Goal: Transaction & Acquisition: Book appointment/travel/reservation

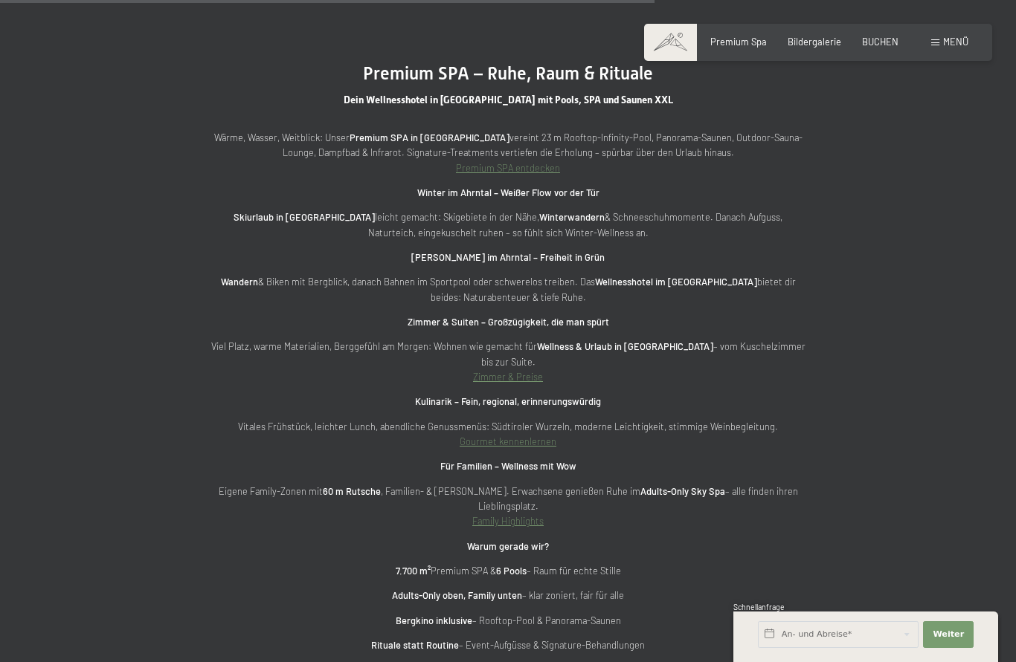
scroll to position [4269, 0]
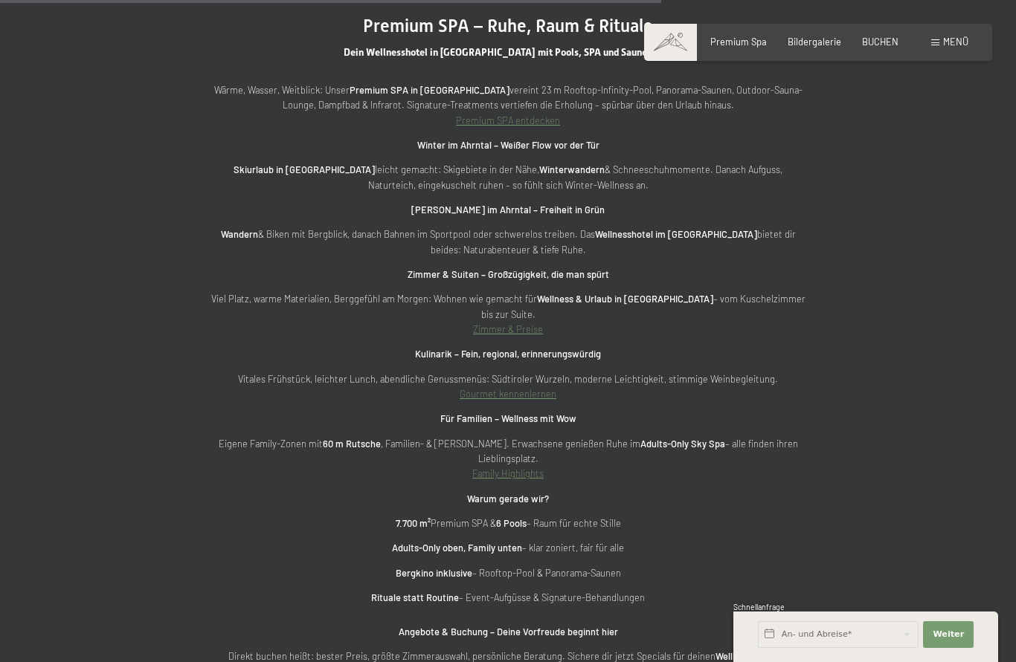
click at [522, 323] on link "Zimmer & Preise" at bounding box center [508, 329] width 70 height 12
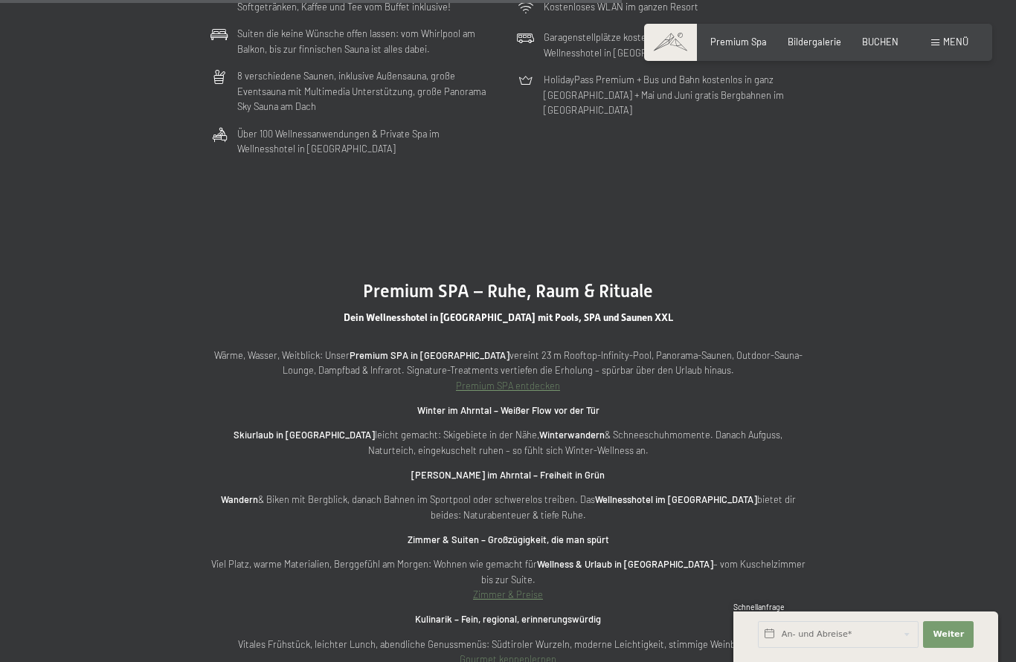
scroll to position [4025, 0]
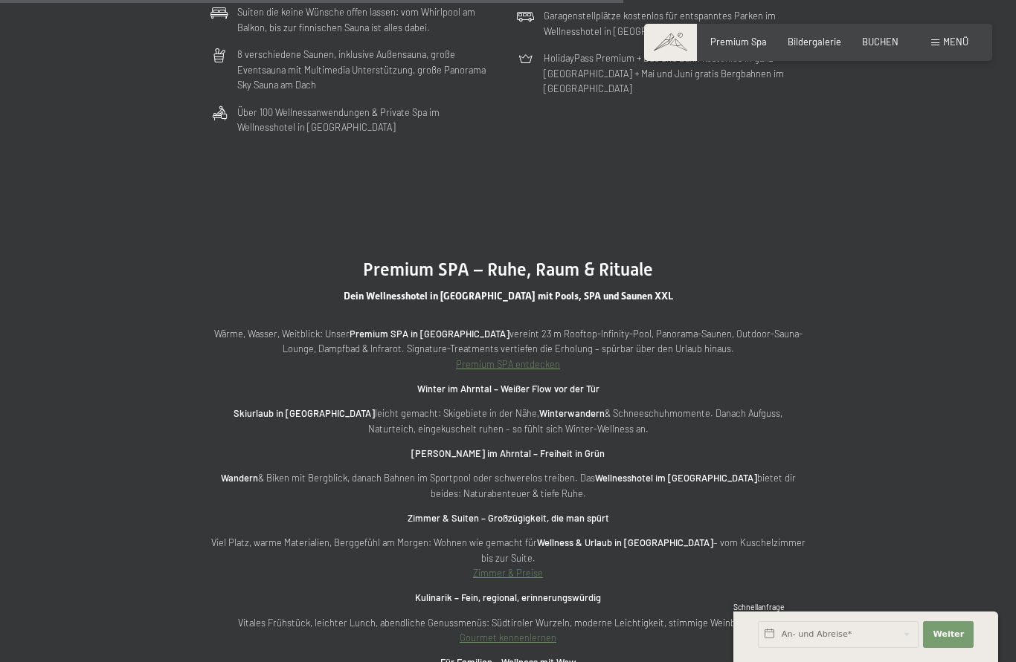
click at [514, 567] on link "Zimmer & Preise" at bounding box center [508, 573] width 70 height 12
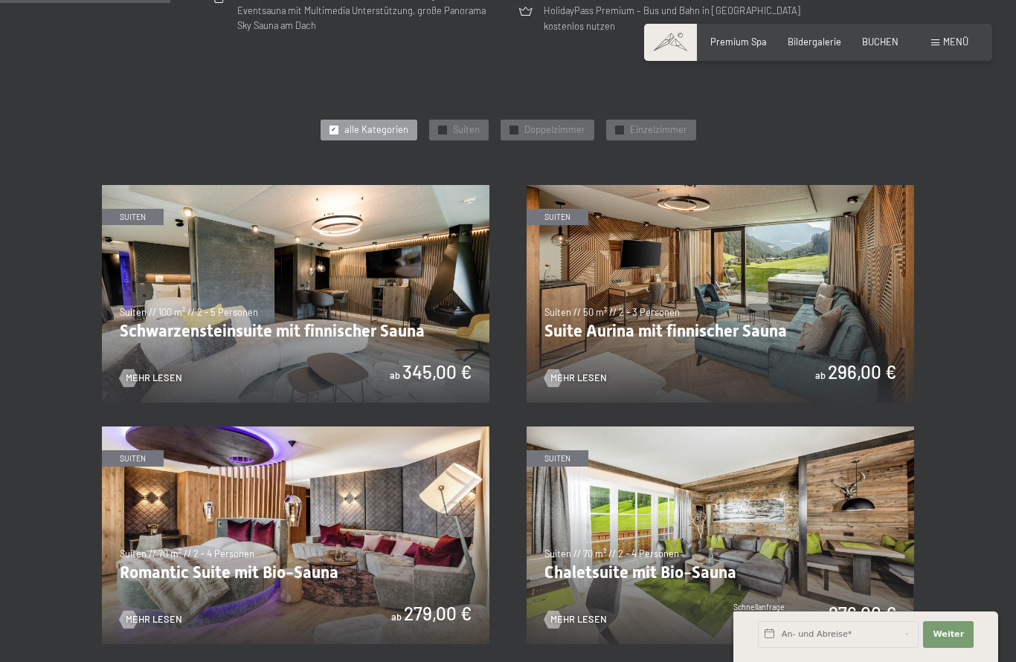
scroll to position [630, 0]
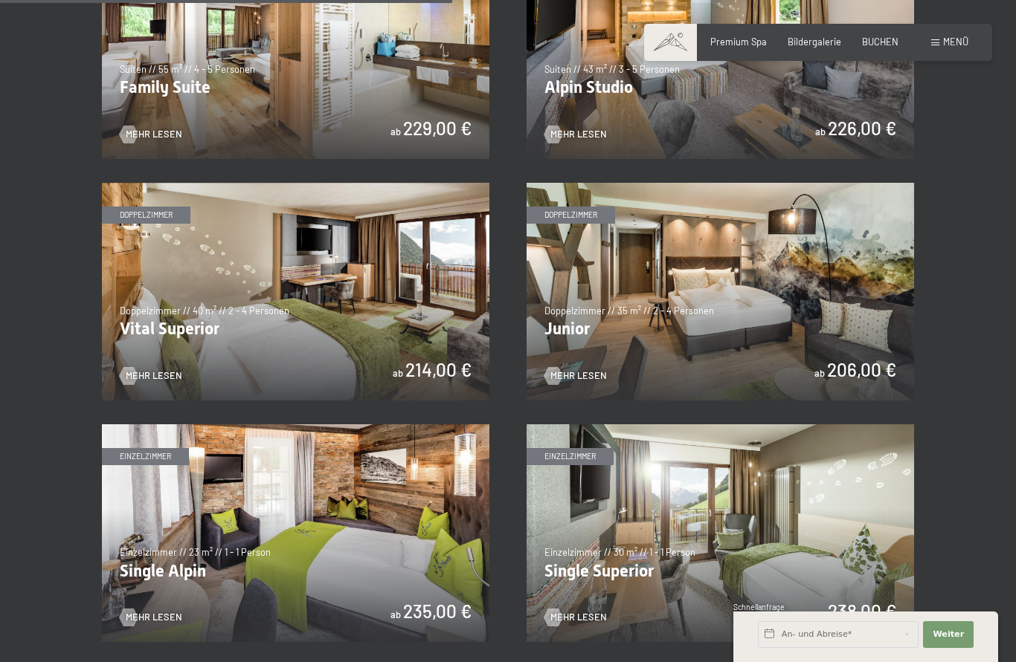
scroll to position [1575, 0]
click at [172, 292] on img at bounding box center [295, 293] width 387 height 218
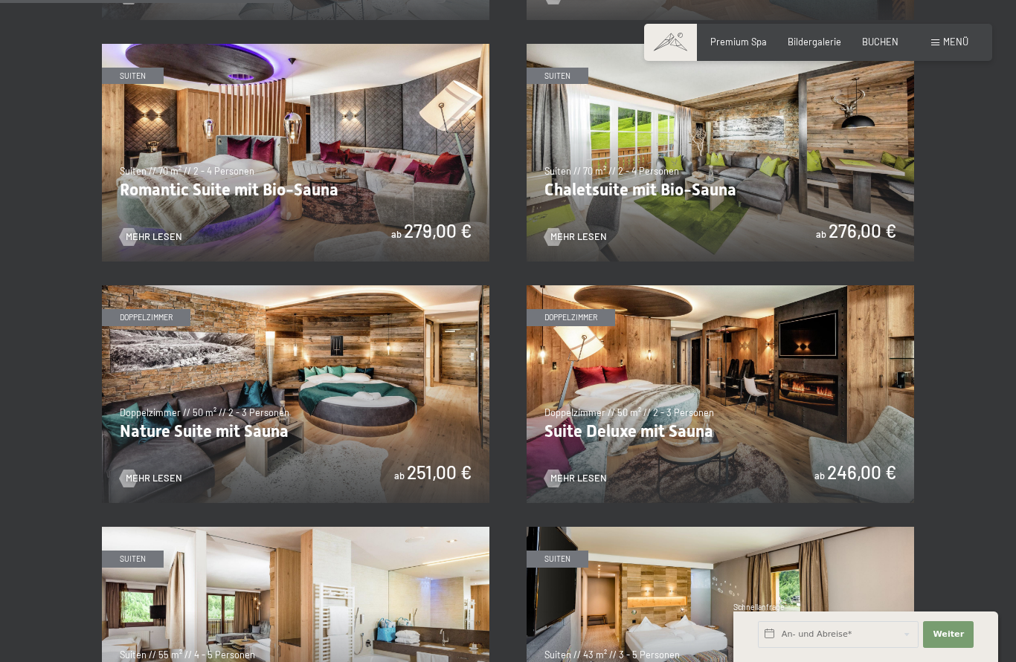
scroll to position [1048, 0]
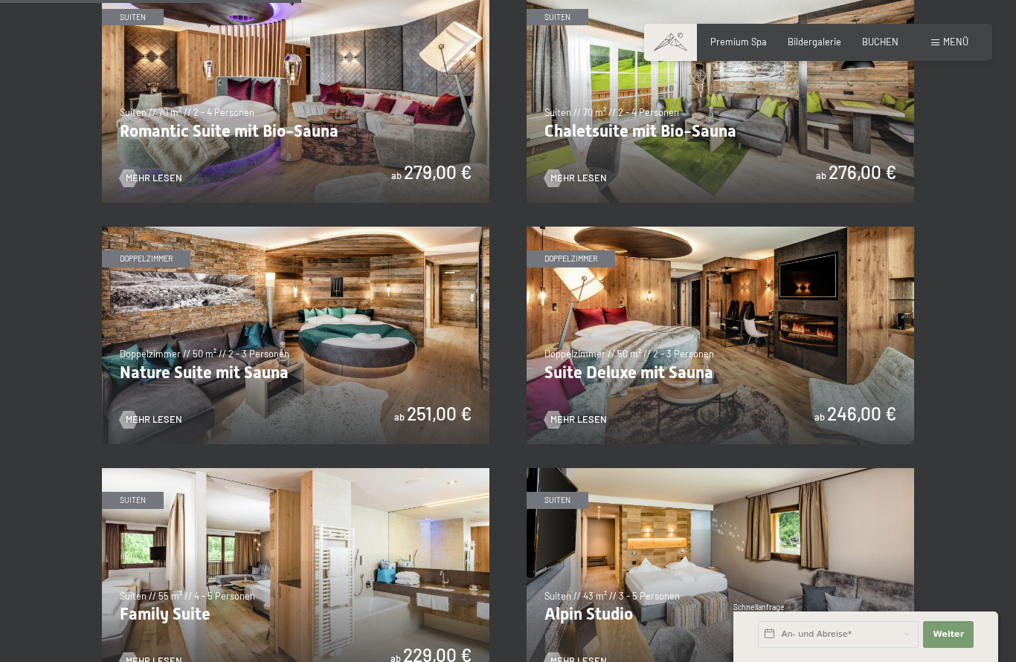
click at [164, 332] on img at bounding box center [295, 336] width 387 height 218
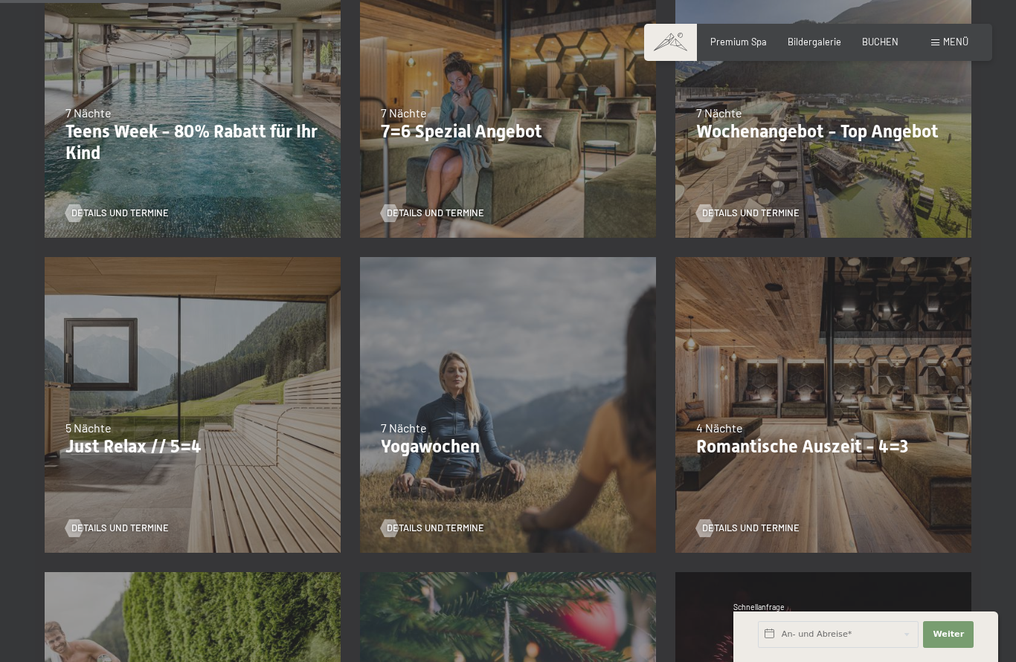
scroll to position [471, 0]
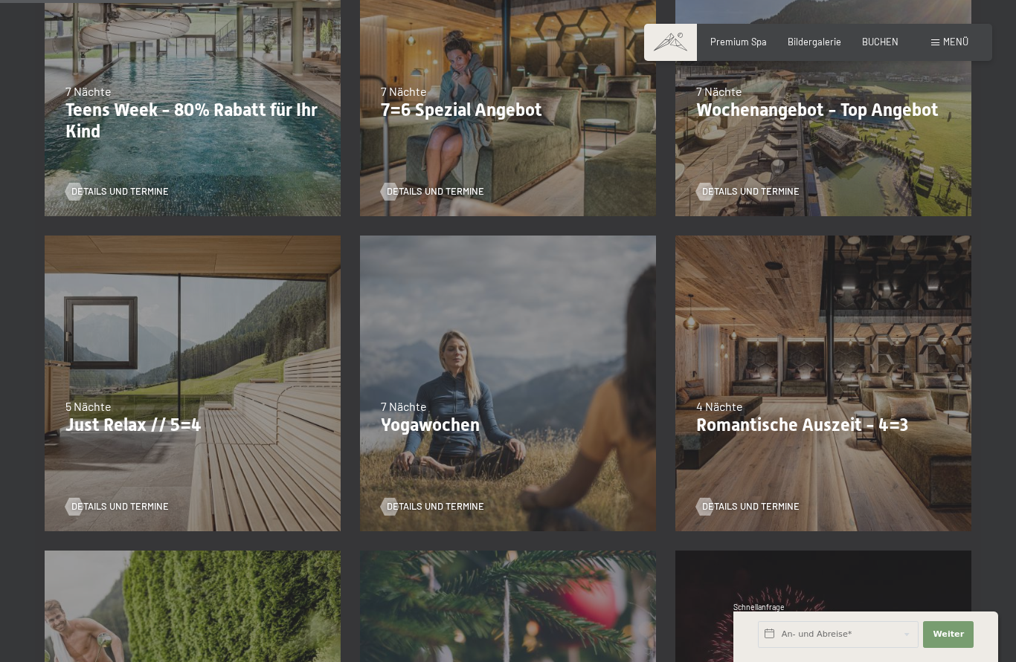
click at [95, 387] on div "26.10.–31.10.2025 21.12.–26.12.2025 04.01.–23.01.2026 08.03.–27.03.2026 08.11.–…" at bounding box center [192, 383] width 315 height 315
click at [88, 374] on div "26.10.–31.10.2025 21.12.–26.12.2025 04.01.–23.01.2026 08.03.–27.03.2026 08.11.–…" at bounding box center [192, 383] width 315 height 315
click at [114, 417] on p "Just Relax // 5=4" at bounding box center [192, 426] width 254 height 22
click at [112, 404] on div "5 Nächte" at bounding box center [192, 406] width 254 height 16
click at [110, 399] on span "5 Nächte" at bounding box center [88, 406] width 46 height 14
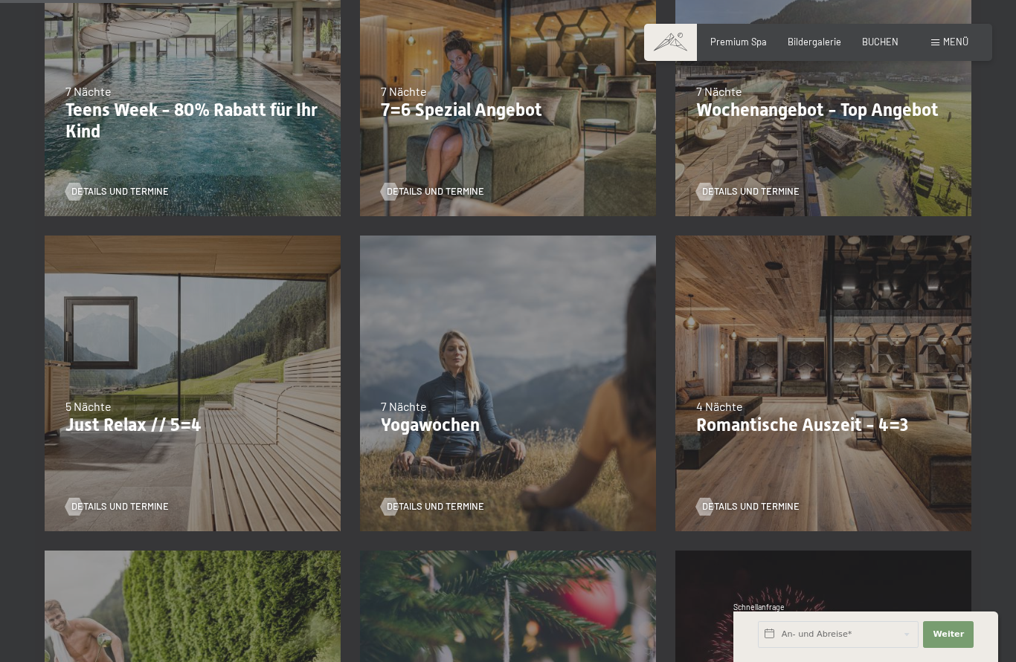
click at [106, 398] on div "5 Nächte" at bounding box center [192, 406] width 254 height 16
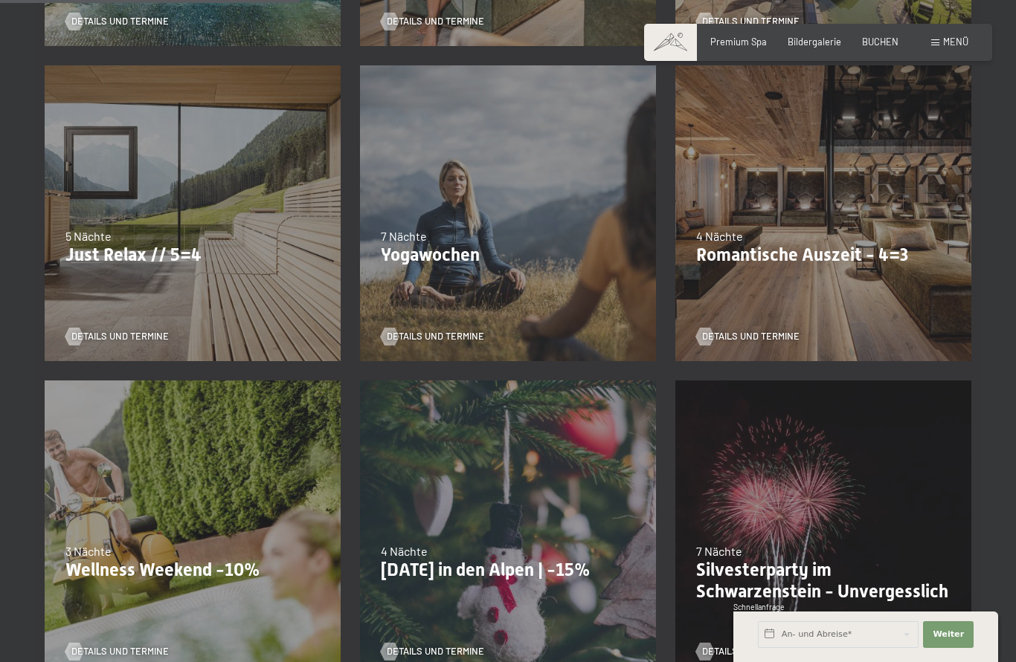
scroll to position [673, 0]
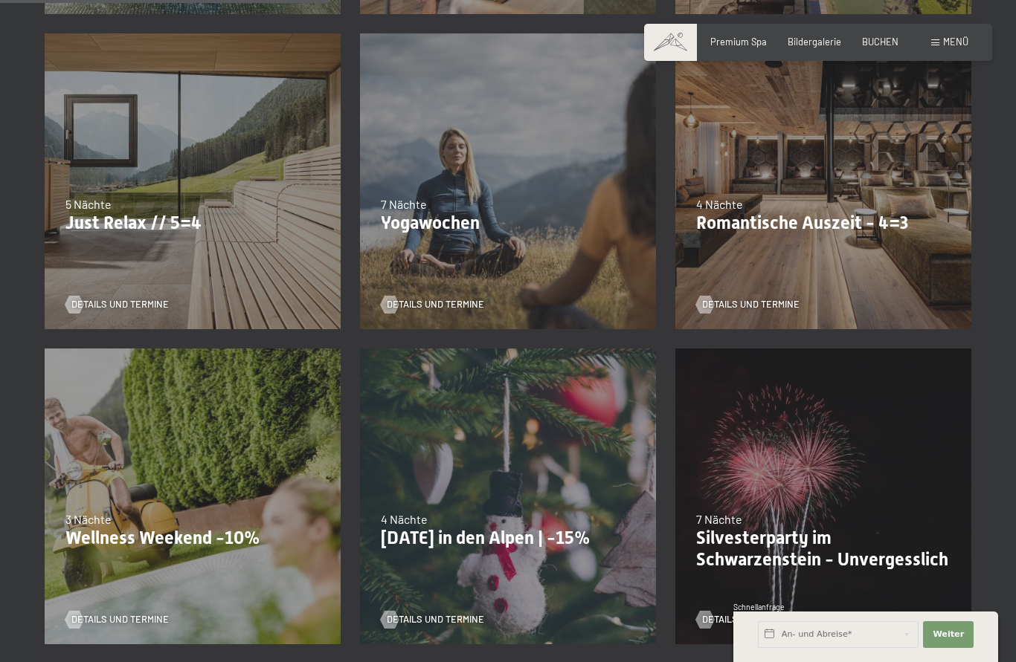
click at [106, 302] on span "Details und Termine" at bounding box center [119, 304] width 97 height 13
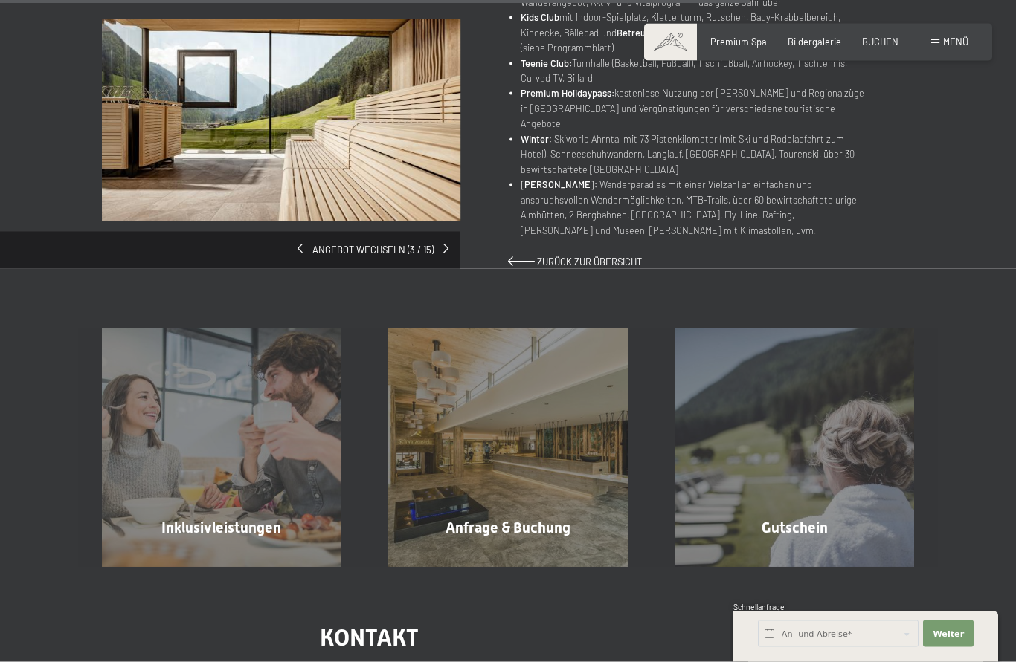
scroll to position [978, 0]
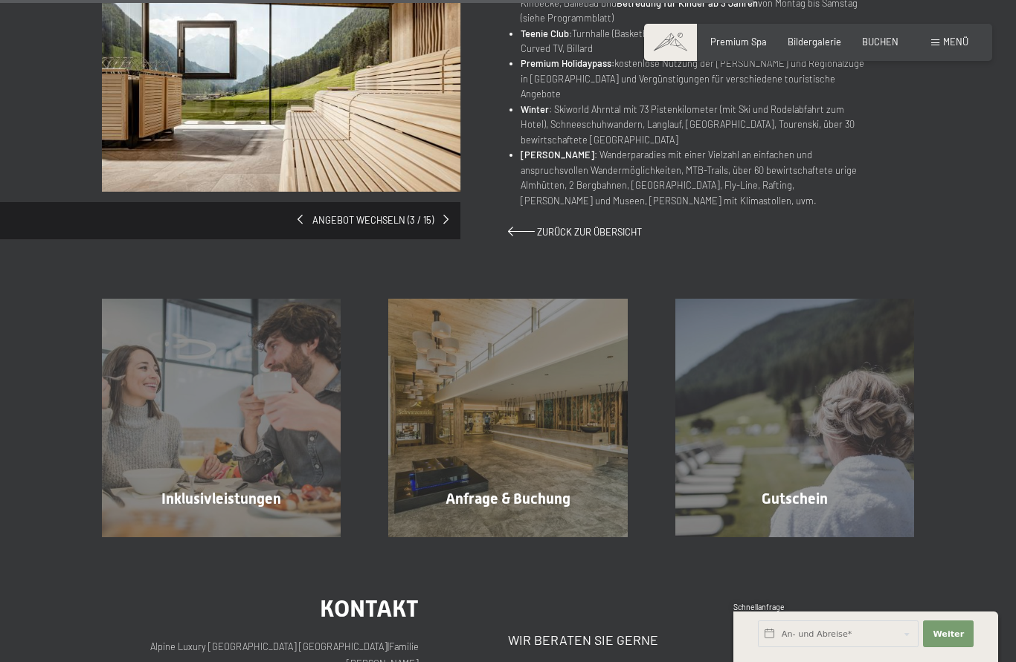
click at [181, 400] on div "Inklusivleistungen Mehr erfahren" at bounding box center [221, 418] width 286 height 239
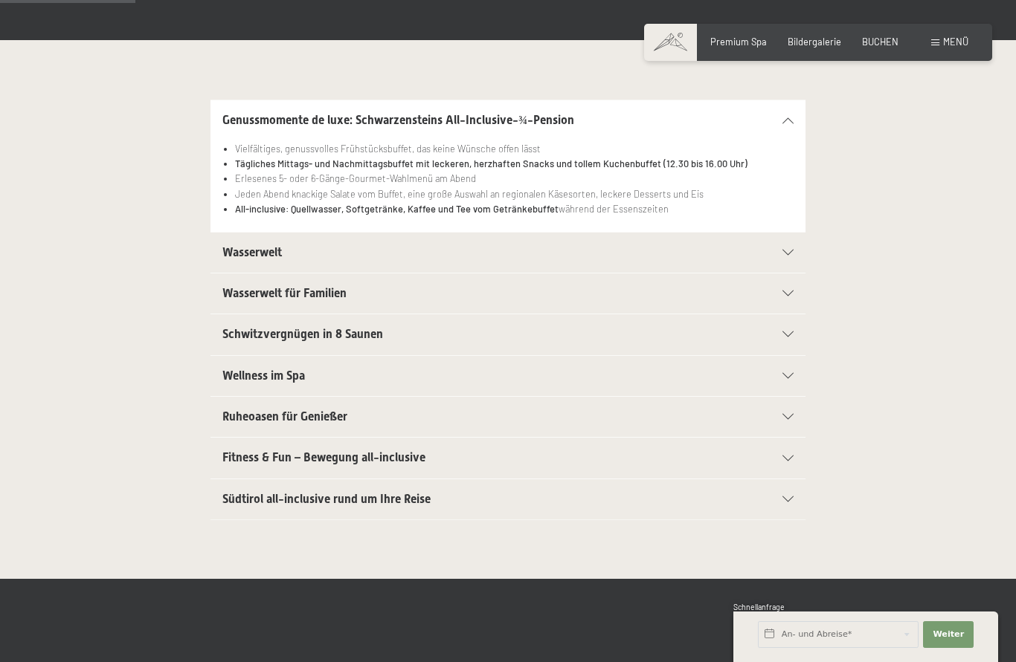
scroll to position [273, 0]
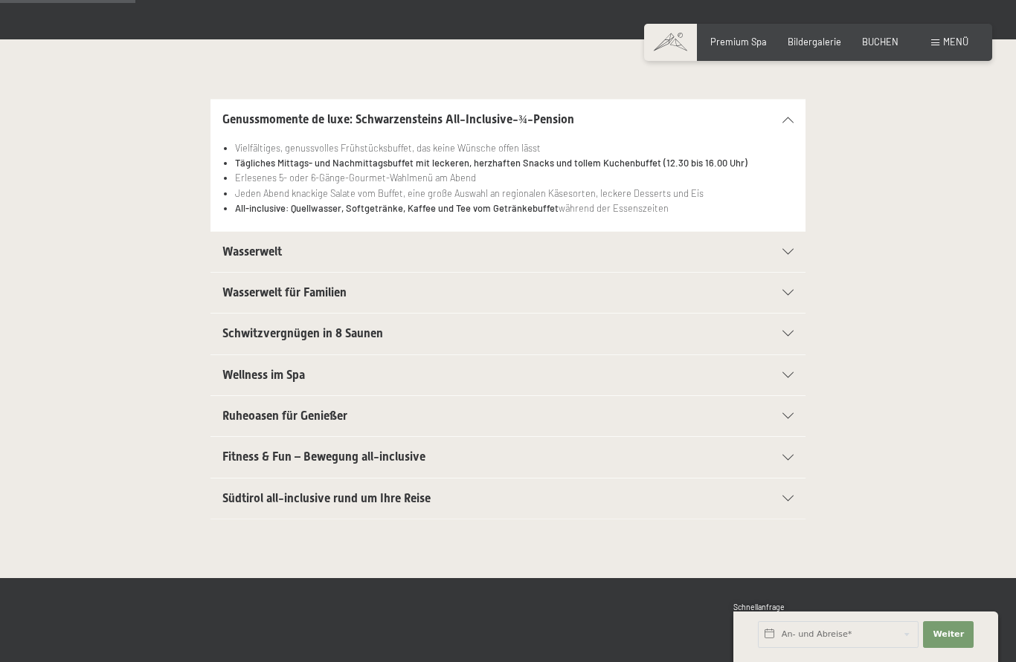
click at [790, 254] on div "Wasserwelt" at bounding box center [507, 252] width 571 height 40
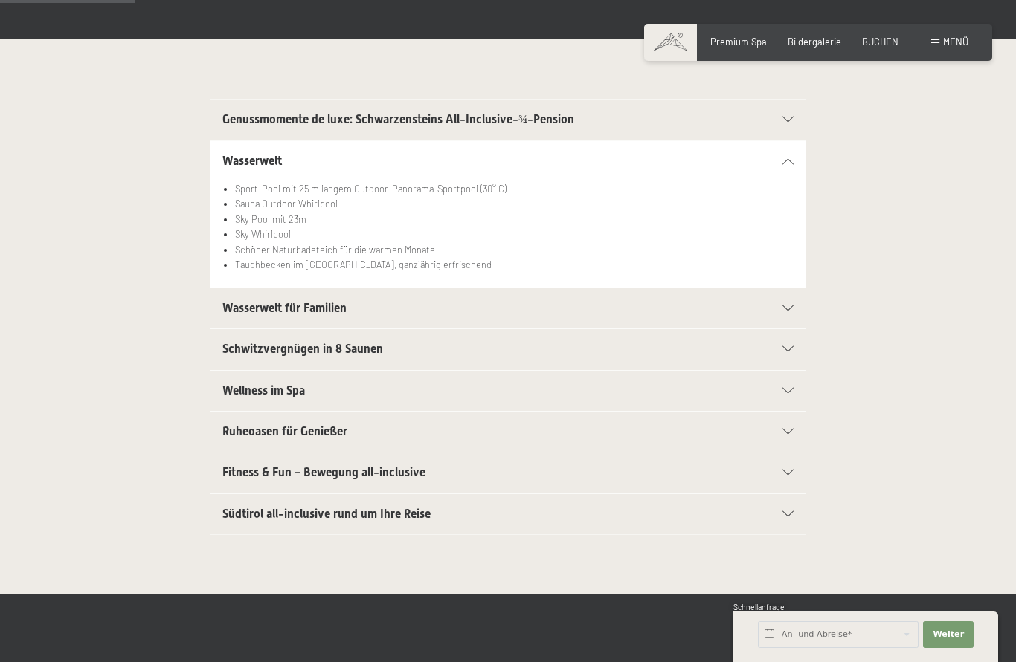
click at [790, 352] on div "Schwitzvergnügen in 8 Saunen" at bounding box center [507, 349] width 571 height 40
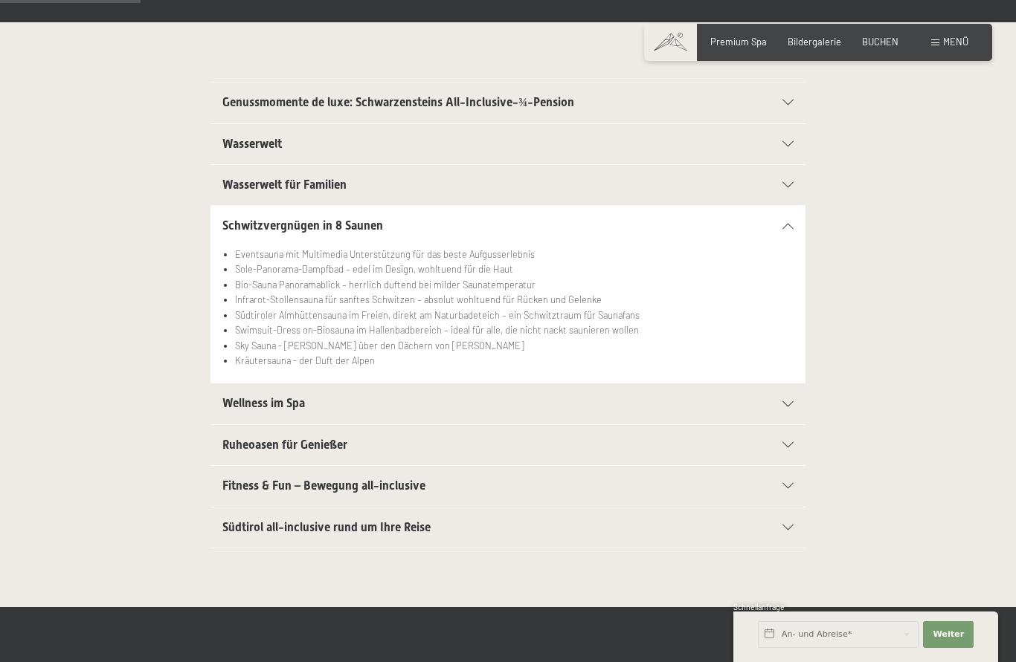
scroll to position [291, 0]
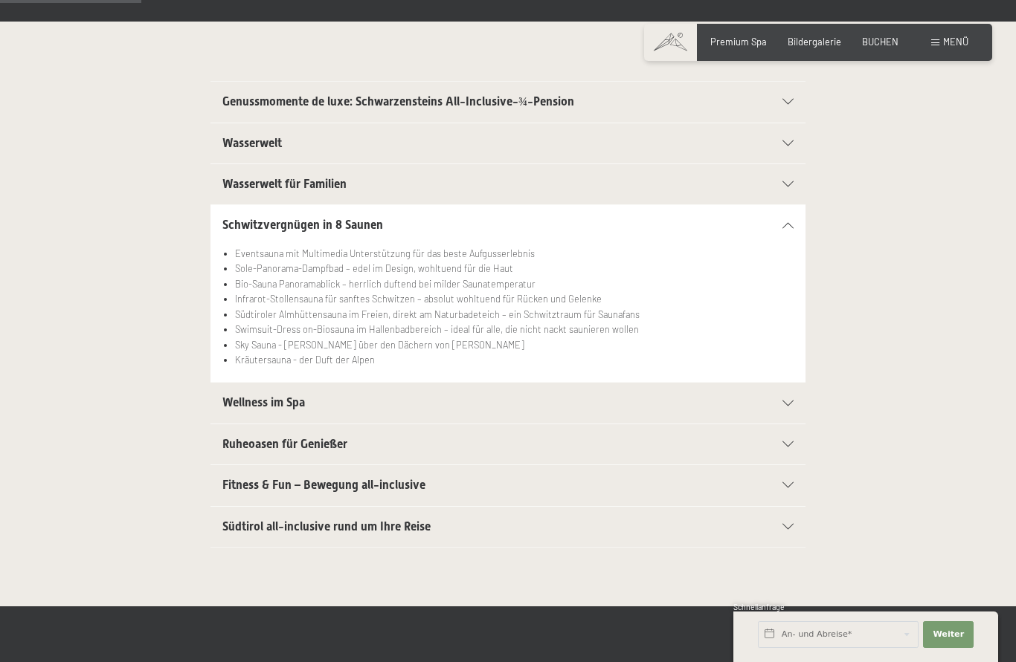
click at [238, 404] on span "Wellness im Spa" at bounding box center [263, 403] width 83 height 14
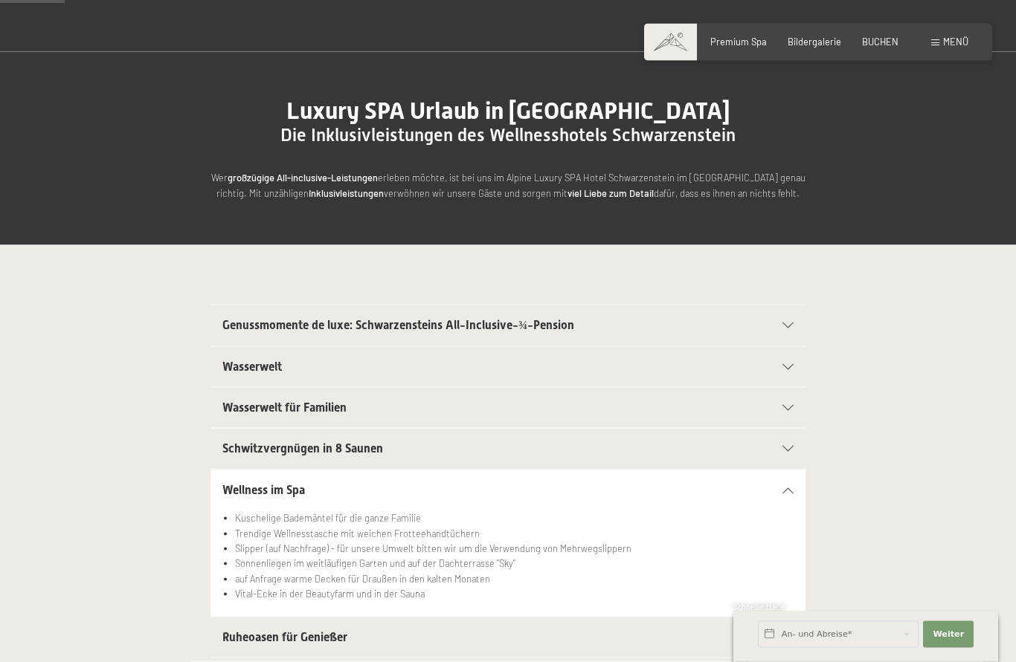
scroll to position [0, 0]
